Goal: Task Accomplishment & Management: Complete application form

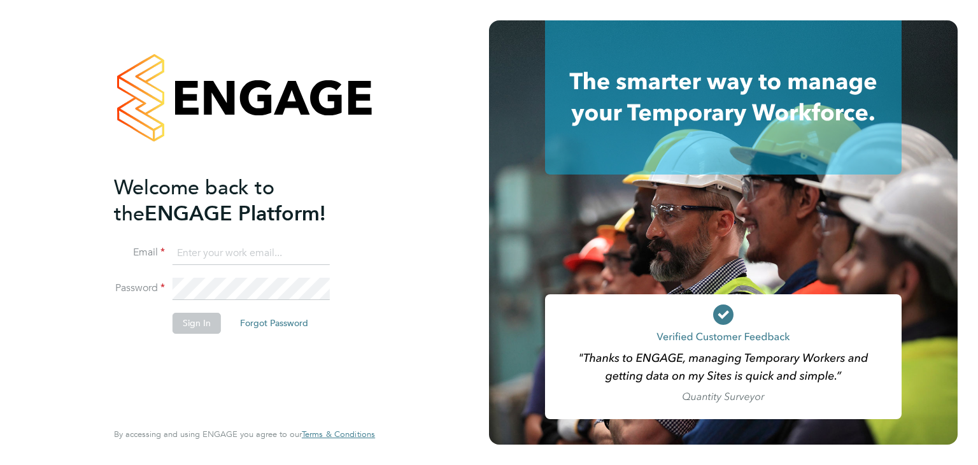
type input "info@cbwstaffingsolutions.com"
click at [197, 320] on button "Sign In" at bounding box center [197, 323] width 48 height 20
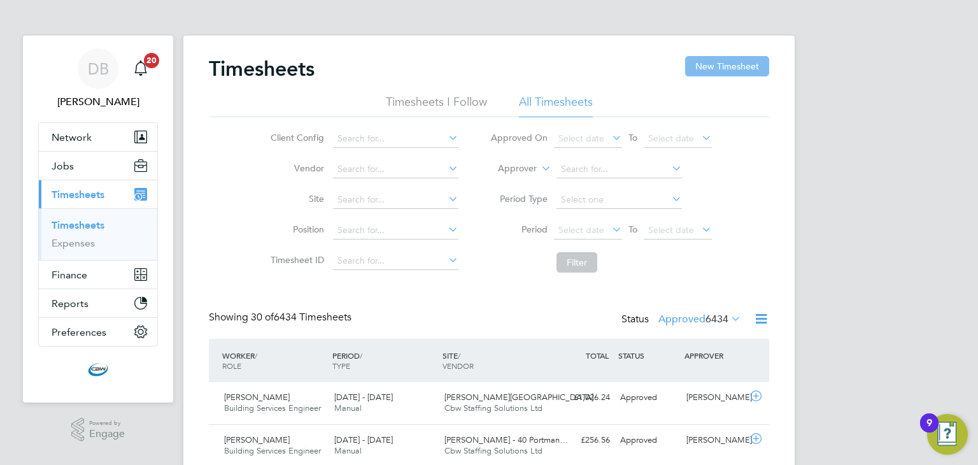
click at [713, 65] on button "New Timesheet" at bounding box center [727, 66] width 84 height 20
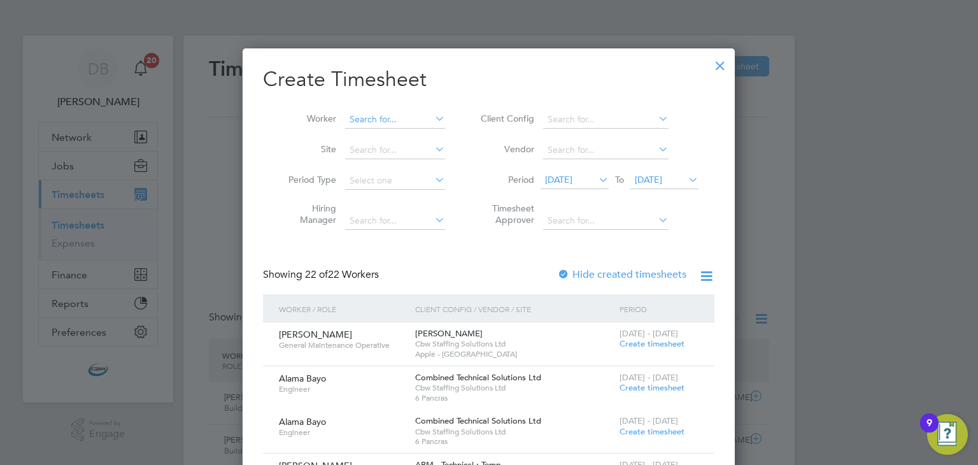
click at [385, 115] on input at bounding box center [395, 120] width 100 height 18
click at [364, 141] on li "[PERSON_NAME]" at bounding box center [400, 136] width 110 height 17
type input "[PERSON_NAME]"
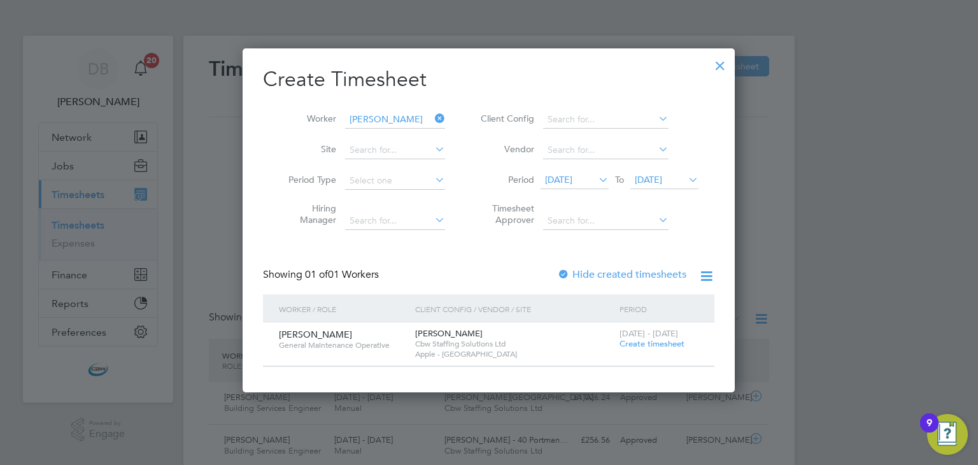
click at [641, 336] on span "[DATE] - [DATE]" at bounding box center [649, 333] width 59 height 11
click at [639, 342] on span "Create timesheet" at bounding box center [652, 343] width 65 height 11
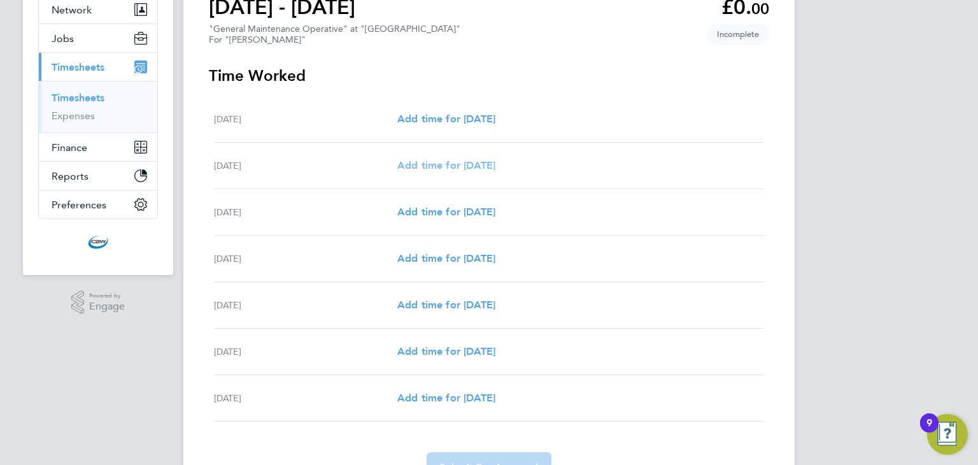
click at [469, 169] on span "Add time for [DATE]" at bounding box center [446, 165] width 98 height 12
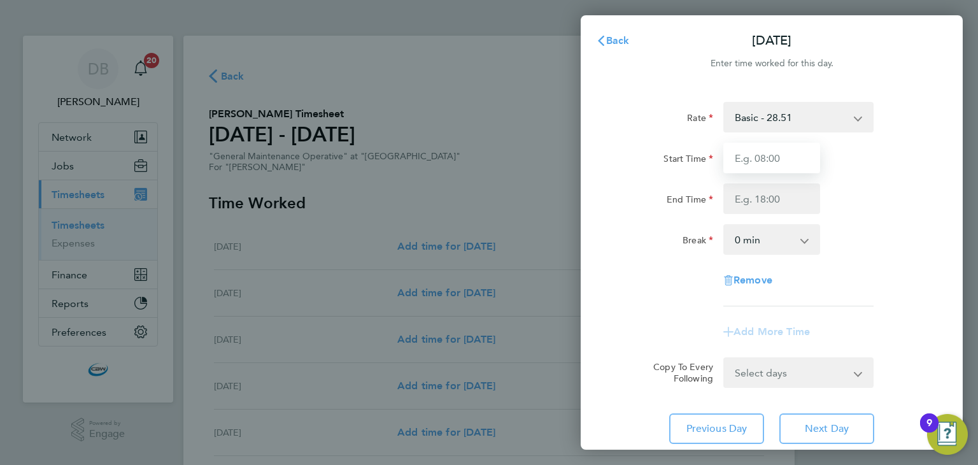
click at [774, 163] on input "Start Time" at bounding box center [772, 158] width 97 height 31
type input "07:00"
click at [772, 194] on input "End Time" at bounding box center [772, 198] width 97 height 31
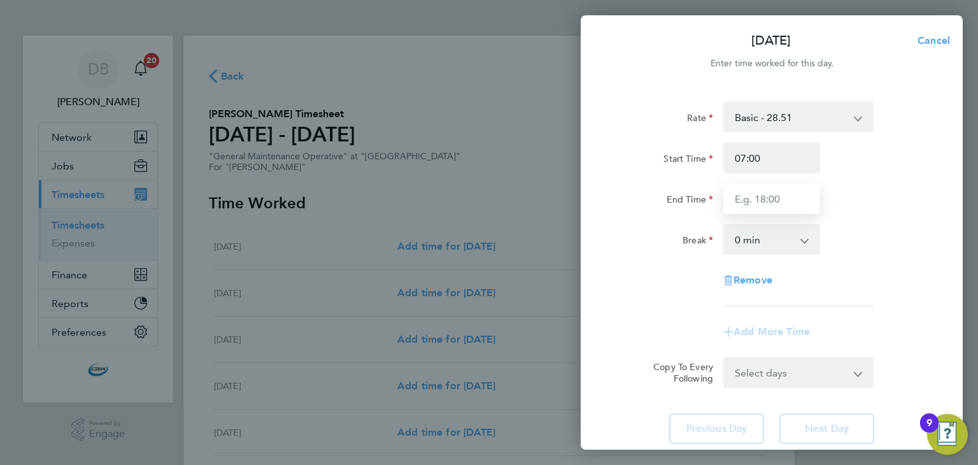
type input "19:00"
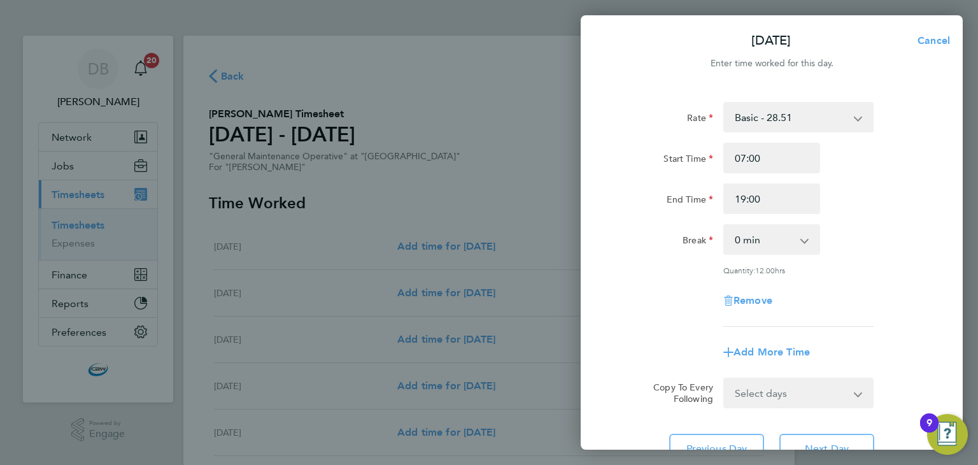
click at [634, 272] on div "Rate Basic - 28.51 Temp to Perm Fee - 3,095.00 Overtime - 42.77 Overtime - 57.0…" at bounding box center [772, 214] width 311 height 225
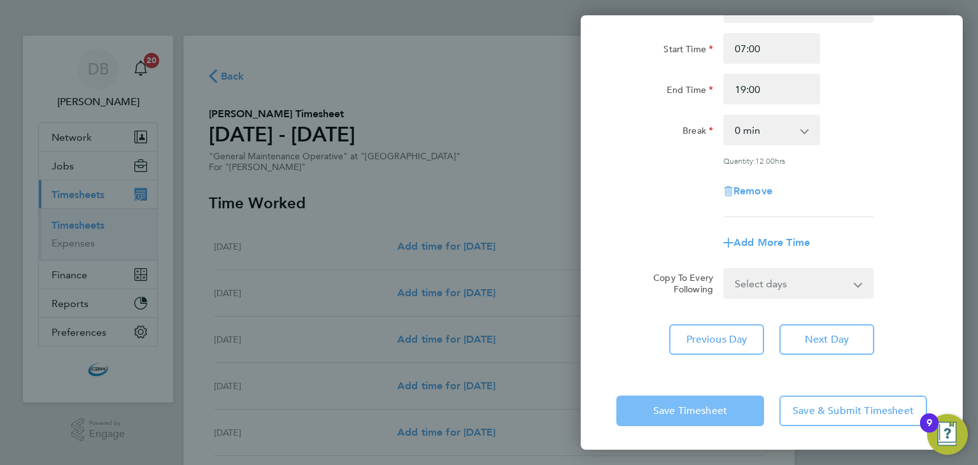
click at [716, 412] on span "Save Timesheet" at bounding box center [691, 410] width 74 height 13
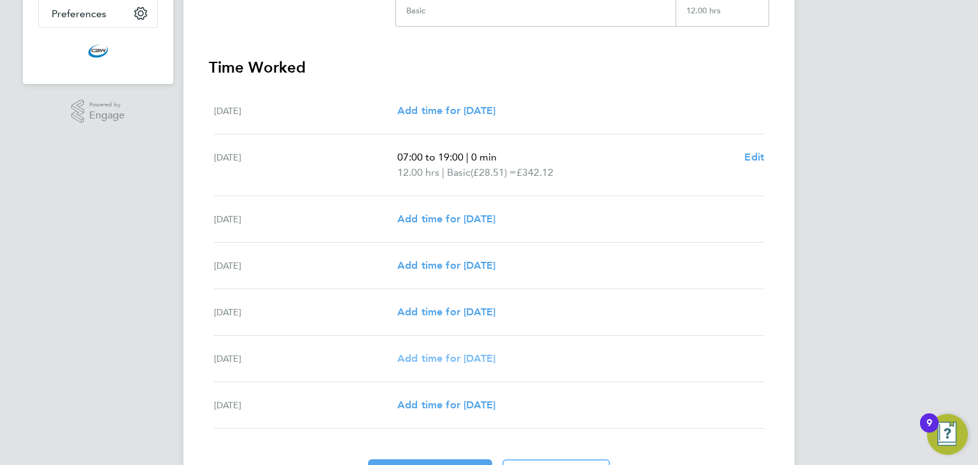
click at [464, 358] on span "Add time for [DATE]" at bounding box center [446, 358] width 98 height 12
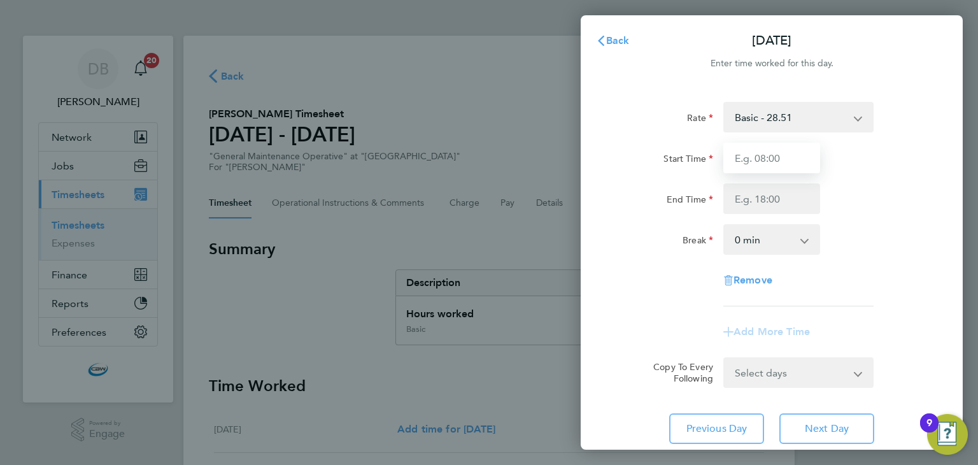
click at [782, 150] on input "Start Time" at bounding box center [772, 158] width 97 height 31
type input "07:00"
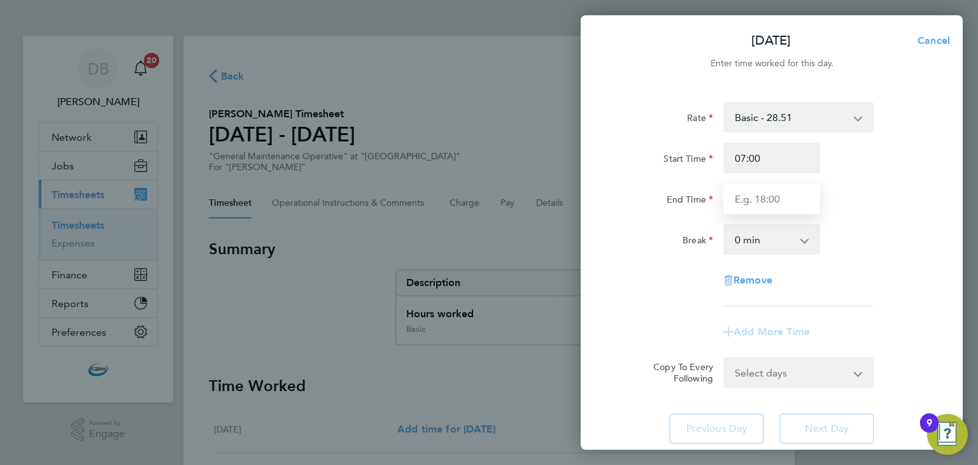
click at [777, 208] on input "End Time" at bounding box center [772, 198] width 97 height 31
type input "19:00"
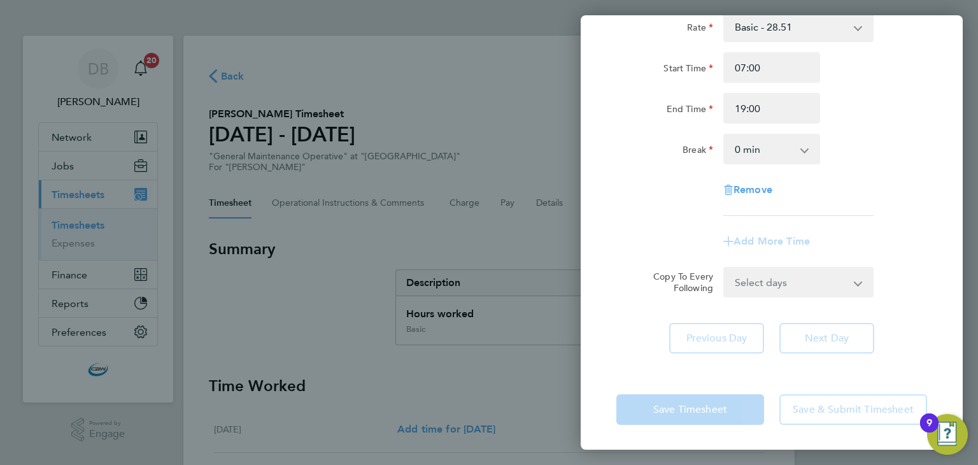
click at [782, 261] on form "Rate Basic - 28.51 Temp to Perm Fee - 3,095.00 Overtime - 42.77 Overtime - 57.0…" at bounding box center [772, 154] width 311 height 286
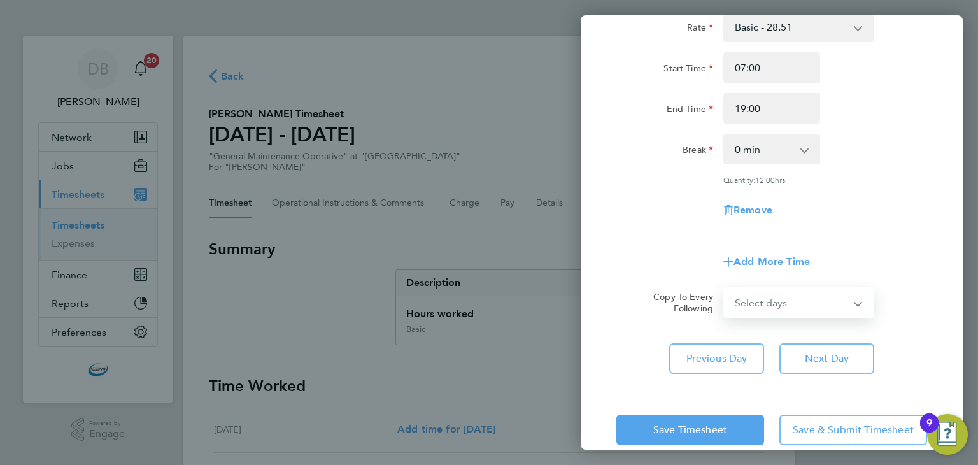
click at [770, 291] on select "Select days [DATE]" at bounding box center [792, 303] width 134 height 28
select select "FRI"
click at [725, 289] on select "Select days [DATE]" at bounding box center [792, 303] width 134 height 28
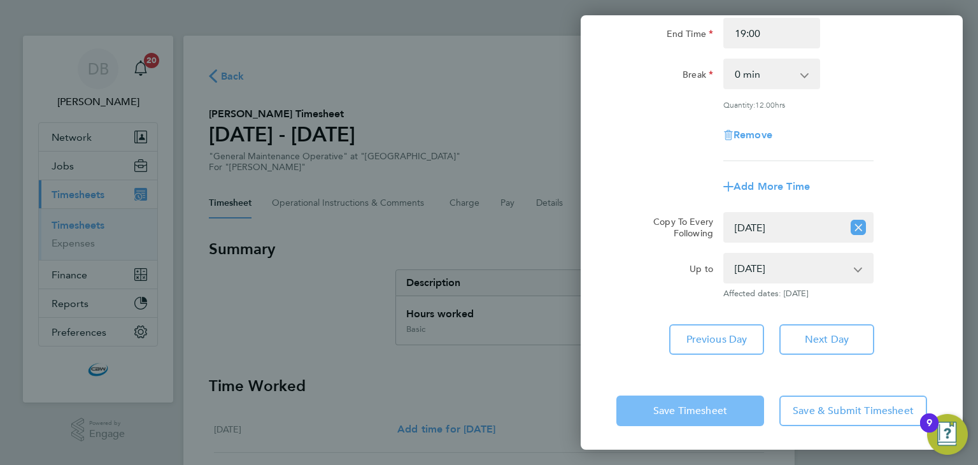
click at [697, 396] on button "Save Timesheet" at bounding box center [691, 411] width 148 height 31
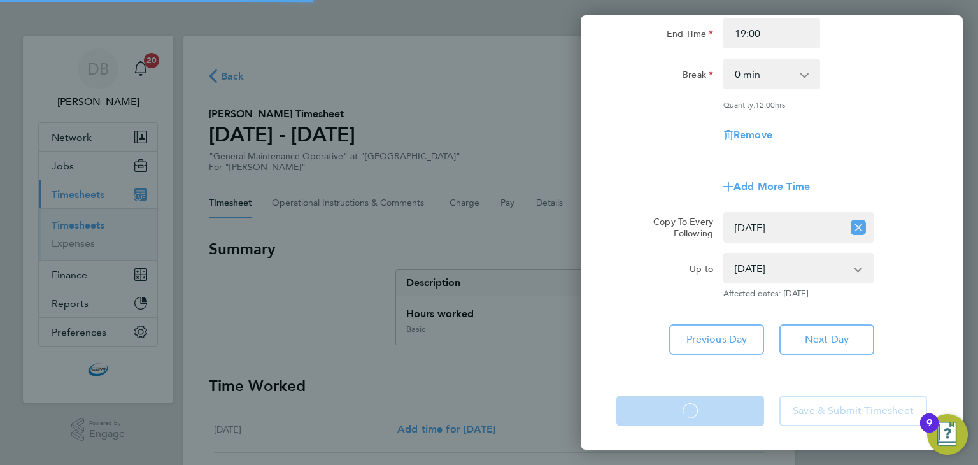
click at [691, 405] on app-form-button "Save Timesheet Loading" at bounding box center [694, 411] width 155 height 31
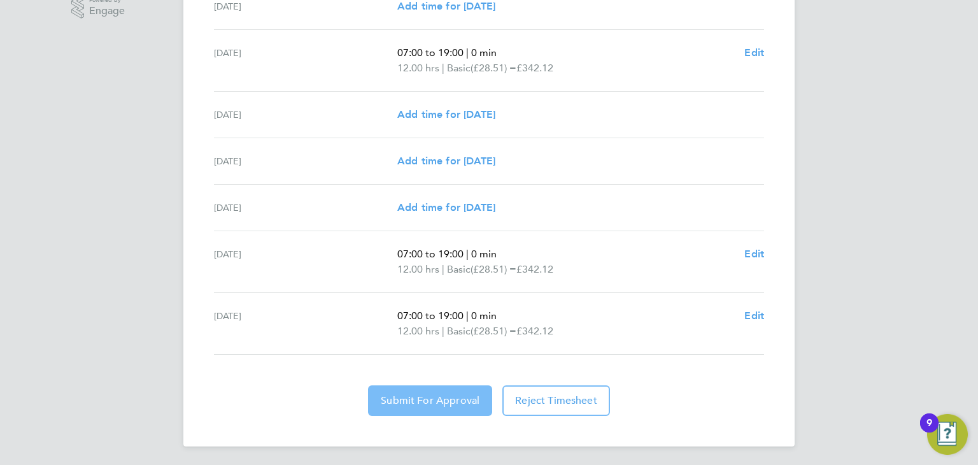
click at [445, 391] on button "Submit For Approval" at bounding box center [430, 400] width 124 height 31
